Goal: Task Accomplishment & Management: Manage account settings

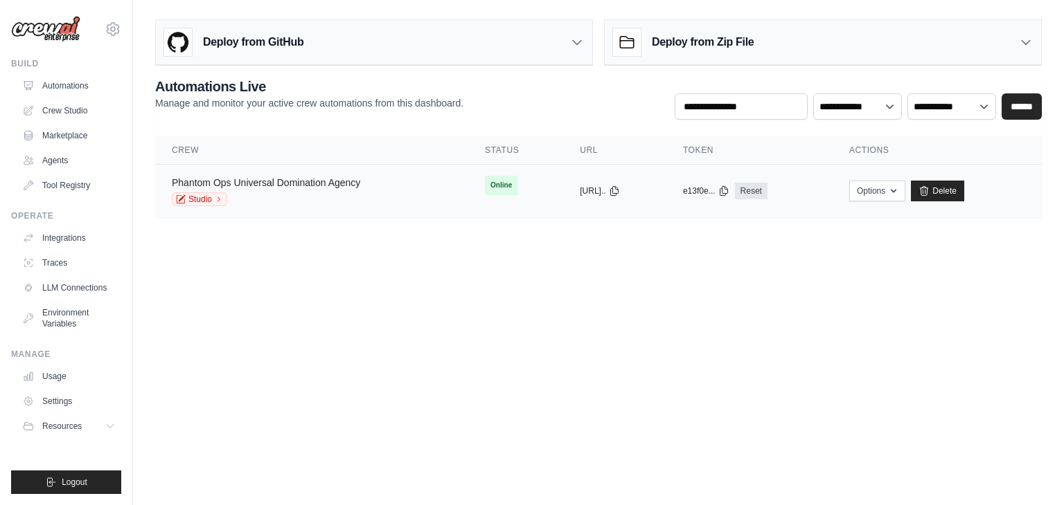
click at [270, 178] on link "Phantom Ops Universal Domination Agency" at bounding box center [266, 182] width 188 height 11
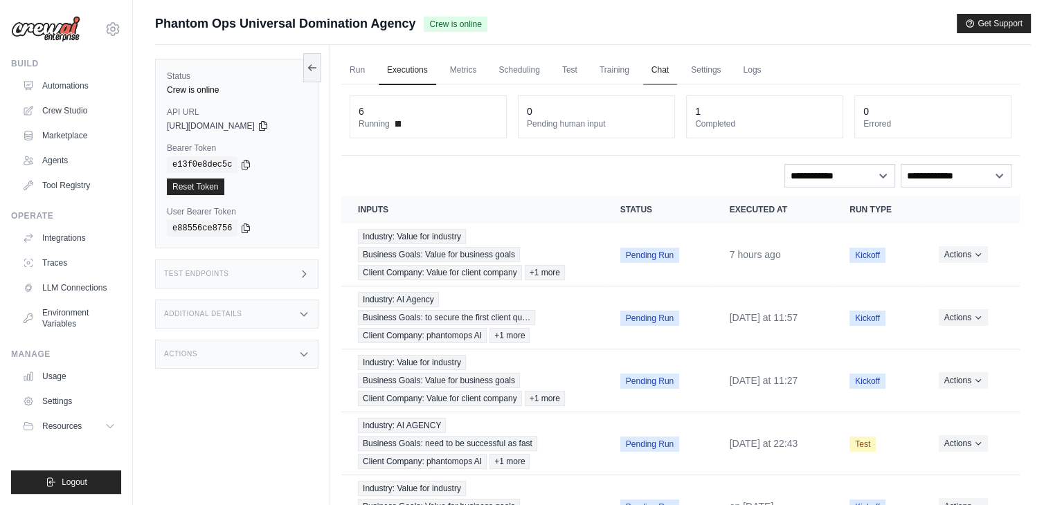
click at [677, 63] on link "Chat" at bounding box center [660, 70] width 34 height 29
click at [387, 123] on span "Running" at bounding box center [374, 123] width 31 height 11
click at [586, 66] on link "Test" at bounding box center [570, 70] width 32 height 29
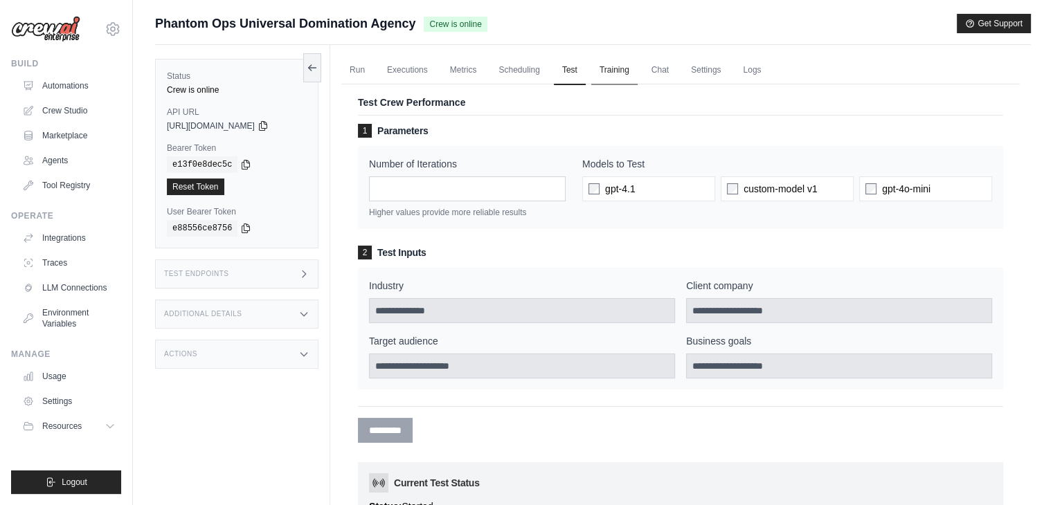
click at [634, 71] on link "Training" at bounding box center [614, 70] width 46 height 29
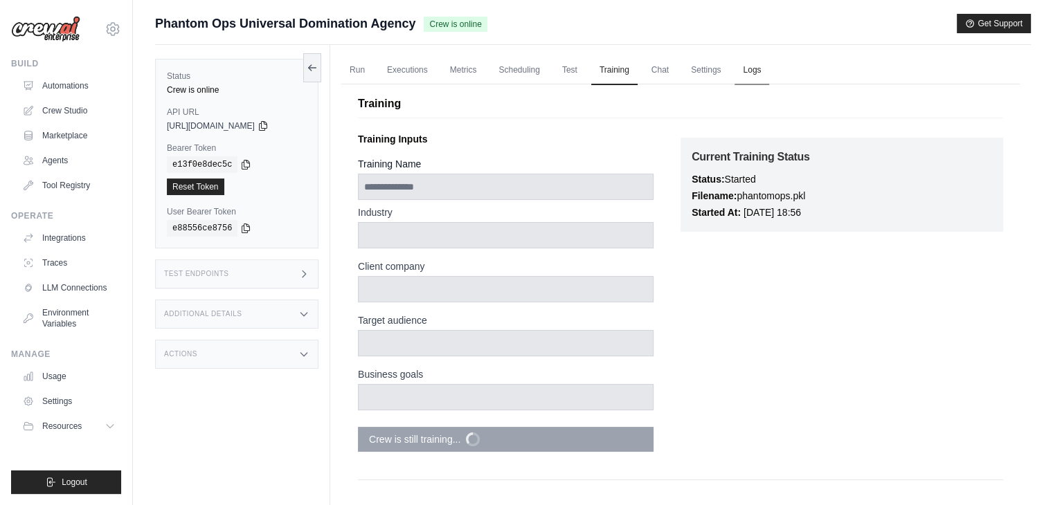
click at [769, 79] on link "Logs" at bounding box center [752, 70] width 35 height 29
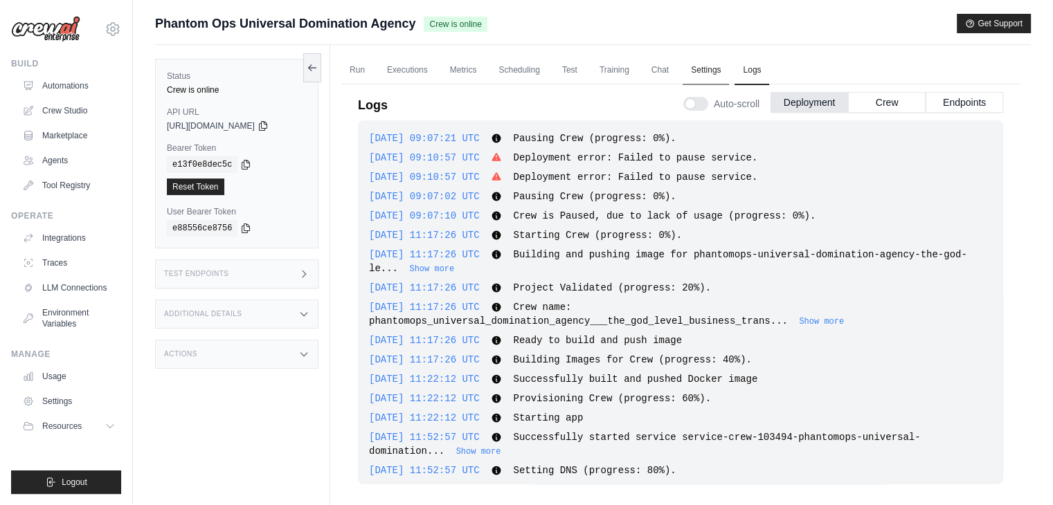
scroll to position [1253, 0]
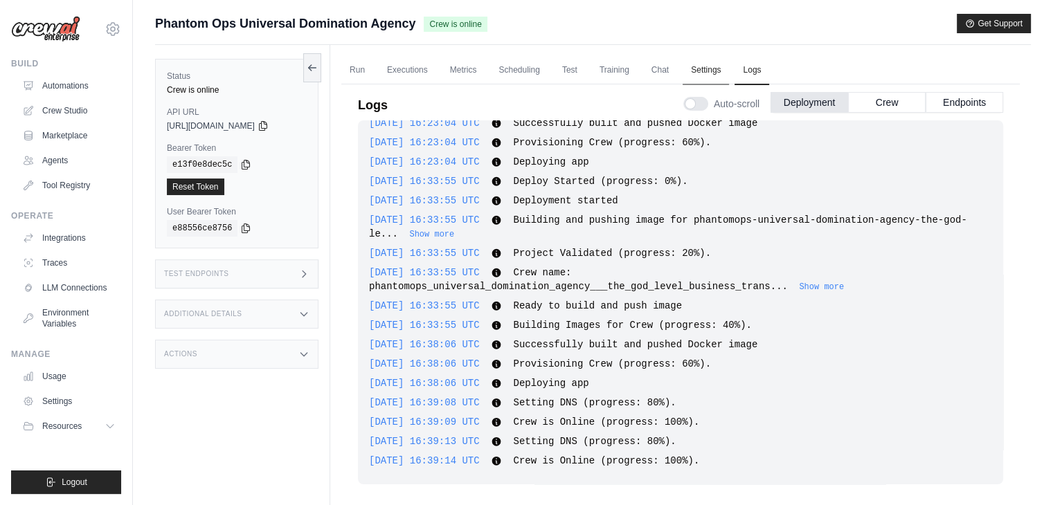
click at [712, 75] on link "Settings" at bounding box center [706, 70] width 46 height 29
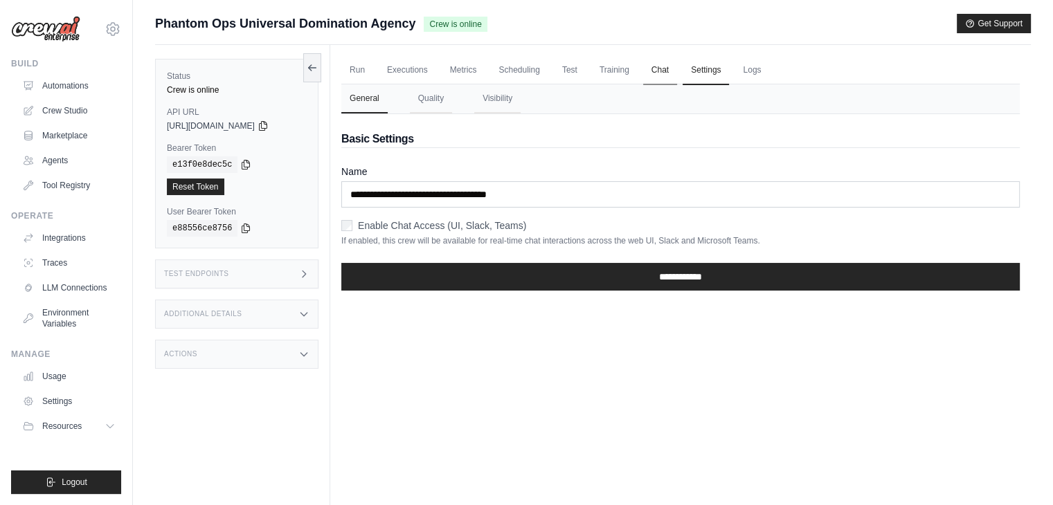
click at [672, 73] on link "Chat" at bounding box center [660, 70] width 34 height 29
click at [534, 75] on link "Scheduling" at bounding box center [518, 70] width 57 height 29
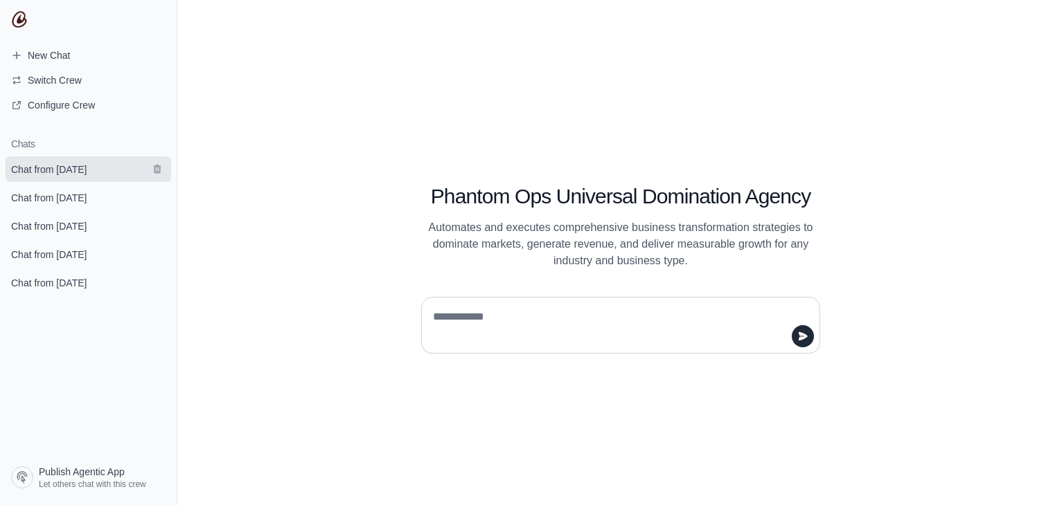
click at [55, 167] on span "Chat from August 25" at bounding box center [48, 170] width 75 height 14
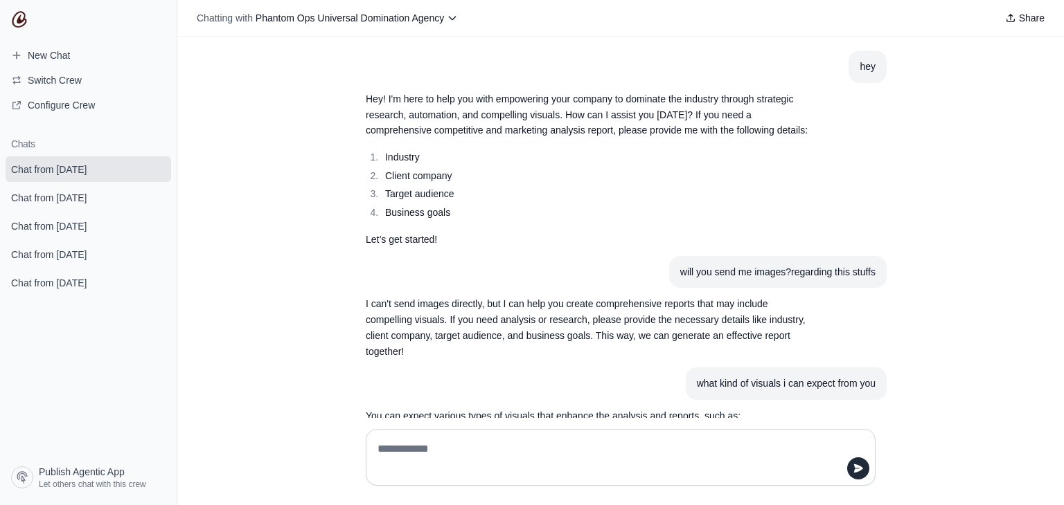
scroll to position [567, 0]
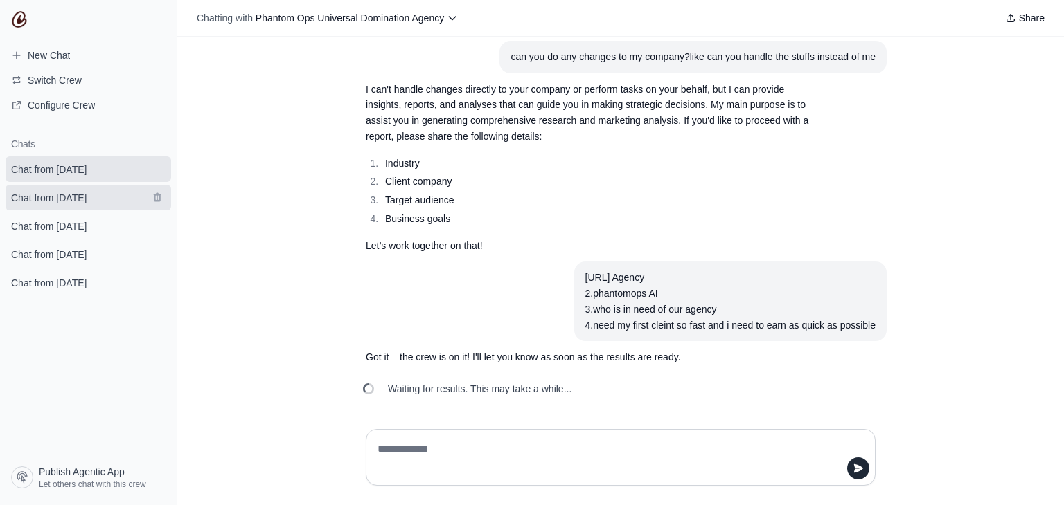
click at [53, 197] on span "Chat from August 23" at bounding box center [48, 198] width 75 height 14
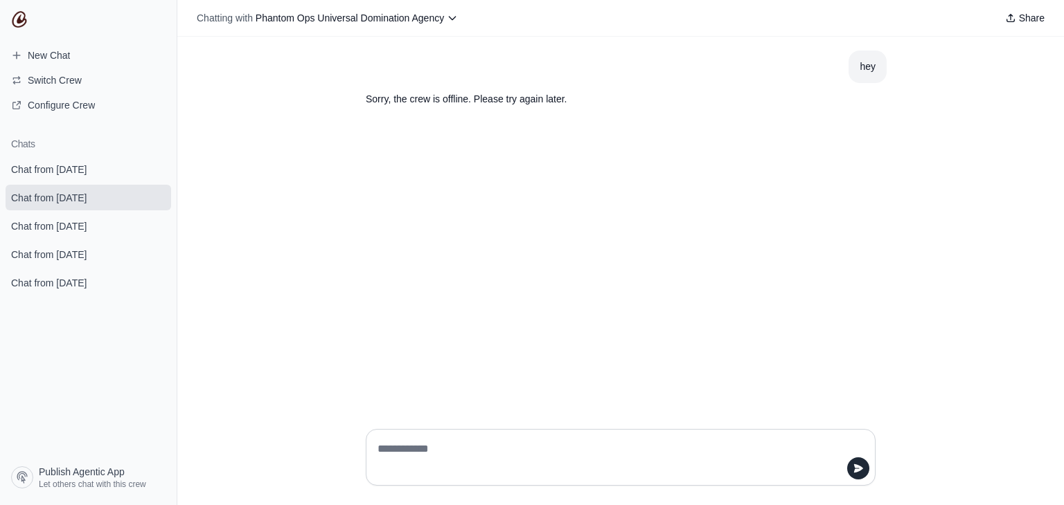
click at [65, 172] on span "Chat from August 25" at bounding box center [48, 170] width 75 height 14
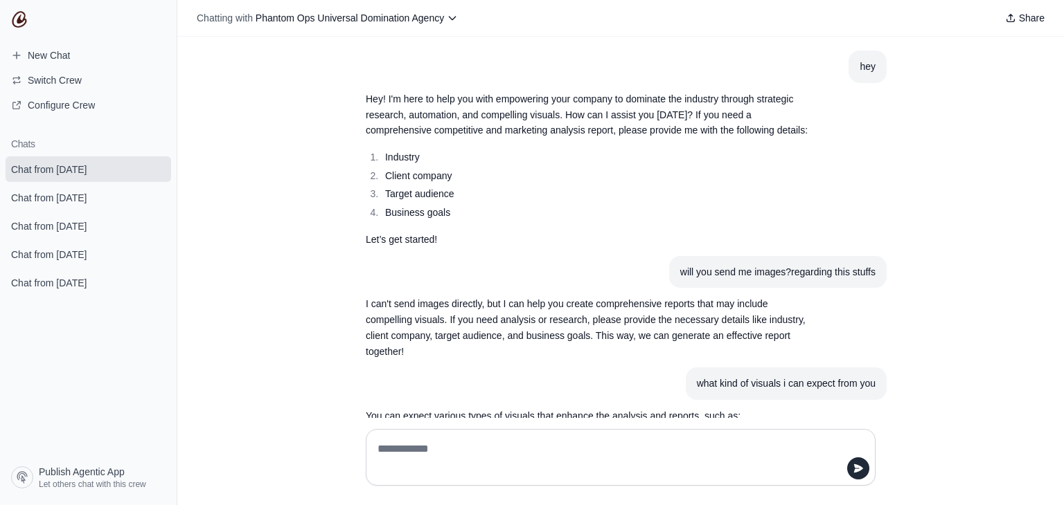
scroll to position [567, 0]
